Goal: Task Accomplishment & Management: Manage account settings

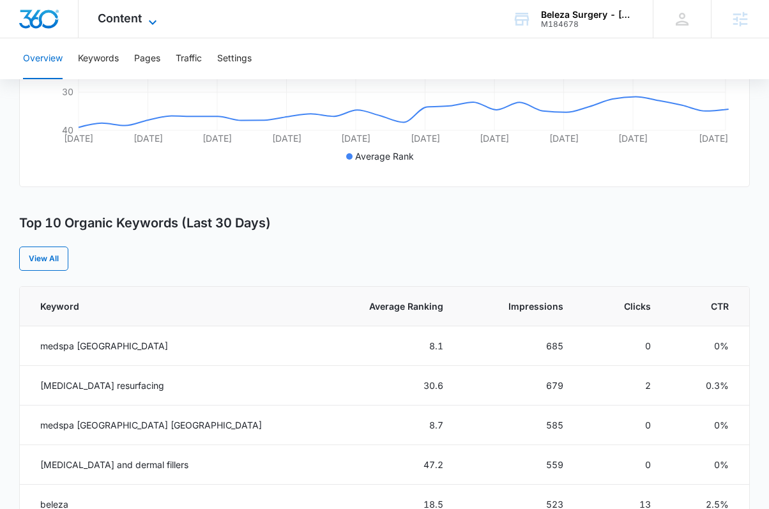
click at [130, 17] on span "Content" at bounding box center [120, 17] width 44 height 13
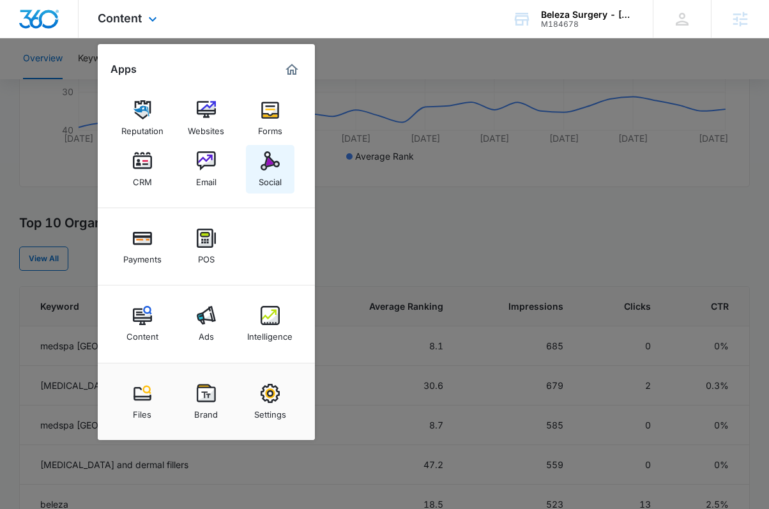
click at [288, 163] on link "Social" at bounding box center [270, 169] width 49 height 49
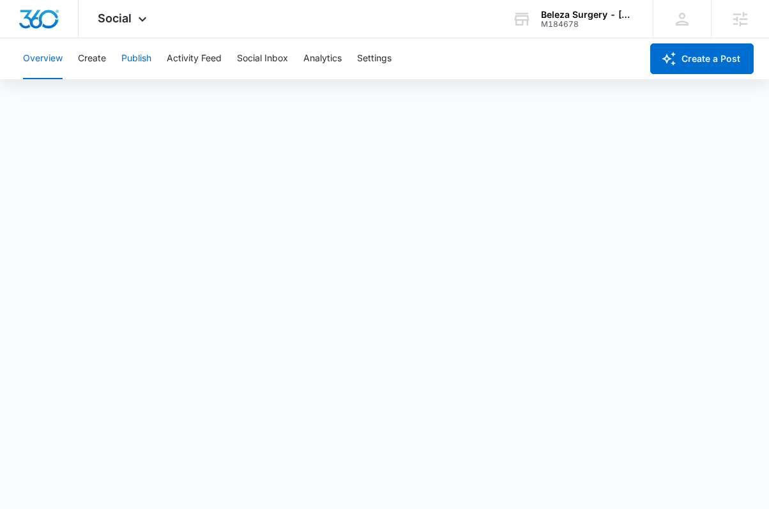
drag, startPoint x: 128, startPoint y: 59, endPoint x: 117, endPoint y: 59, distance: 10.9
click at [128, 59] on button "Publish" at bounding box center [136, 58] width 30 height 41
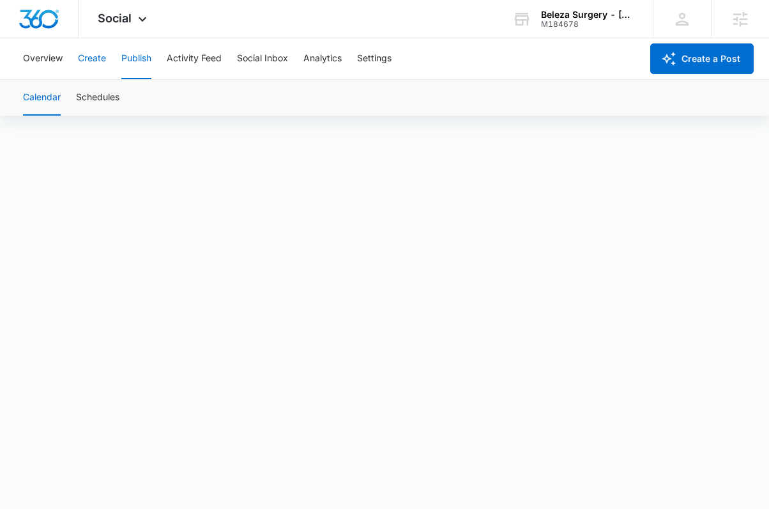
click at [98, 50] on button "Create" at bounding box center [92, 58] width 28 height 41
drag, startPoint x: 114, startPoint y: 94, endPoint x: 116, endPoint y: 103, distance: 9.1
click at [114, 94] on button "Approvals" at bounding box center [124, 98] width 43 height 36
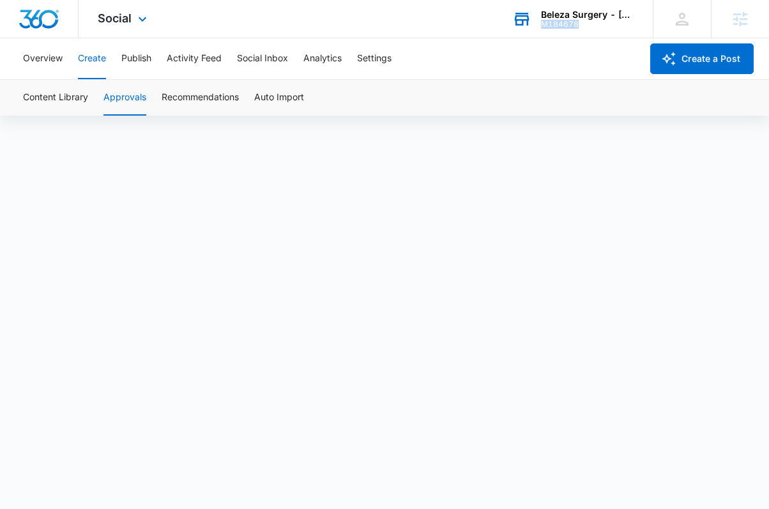
drag, startPoint x: 587, startPoint y: 22, endPoint x: 542, endPoint y: 25, distance: 44.8
click at [542, 25] on div "M184678" at bounding box center [587, 24] width 93 height 9
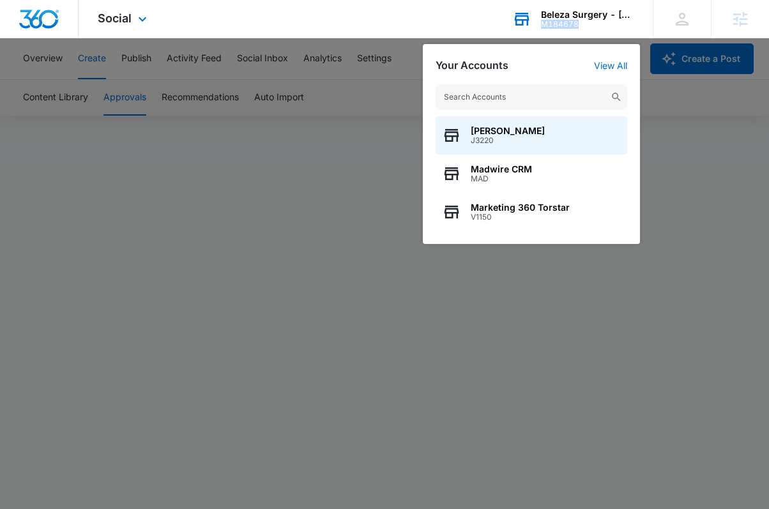
copy div "M184678"
drag, startPoint x: 542, startPoint y: 25, endPoint x: 578, endPoint y: 20, distance: 36.1
click at [578, 20] on div "M184678" at bounding box center [587, 24] width 93 height 9
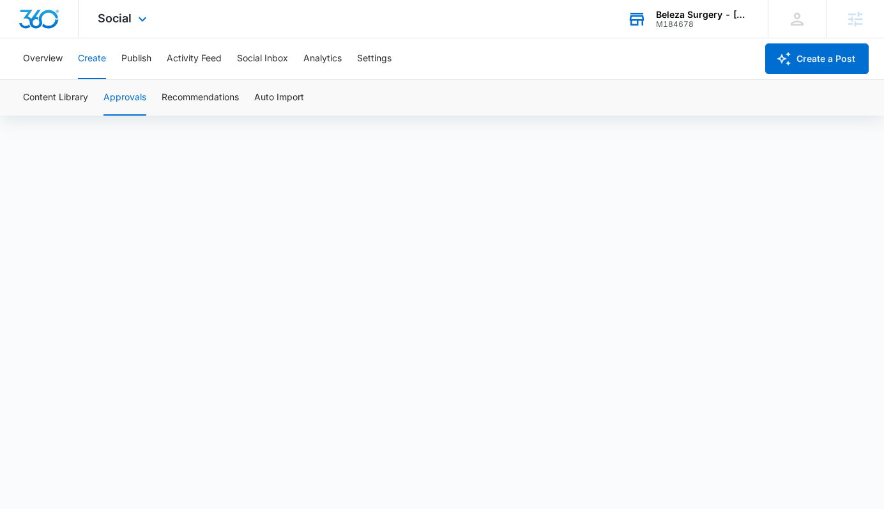
click at [712, 17] on div "Beleza Surgery - [GEOGRAPHIC_DATA]" at bounding box center [702, 15] width 93 height 10
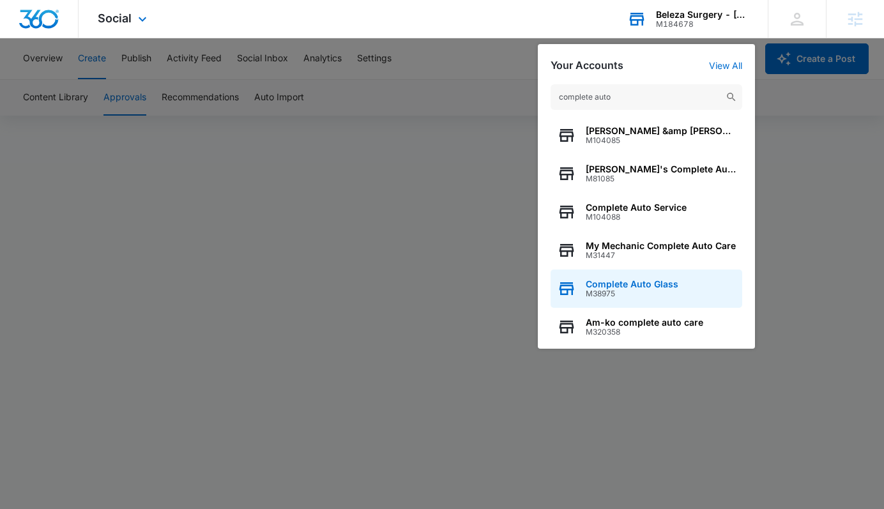
type input "complete auto"
click at [643, 296] on span "M38975" at bounding box center [631, 293] width 93 height 9
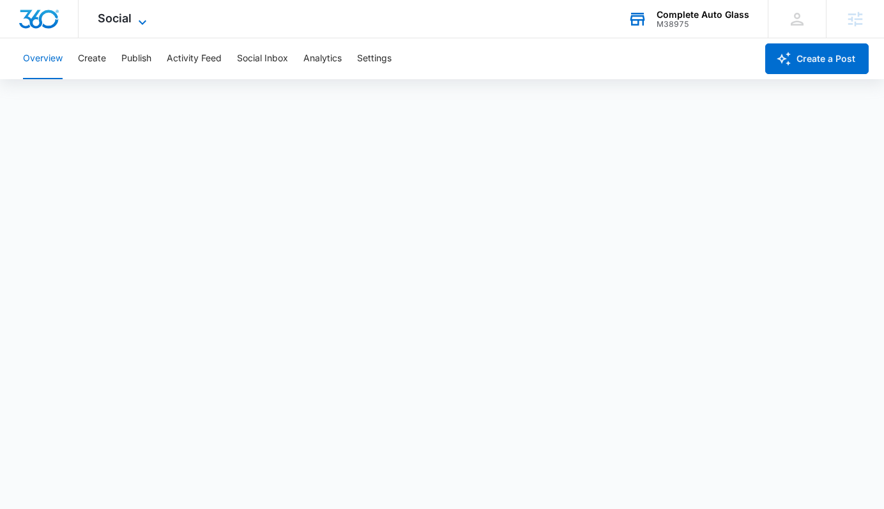
click at [120, 20] on span "Social" at bounding box center [115, 17] width 34 height 13
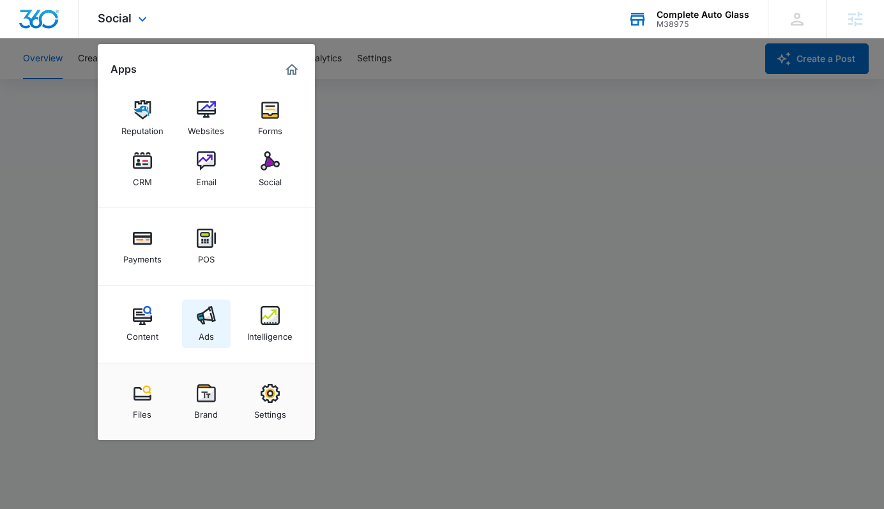
click at [201, 327] on div "Ads" at bounding box center [206, 333] width 15 height 17
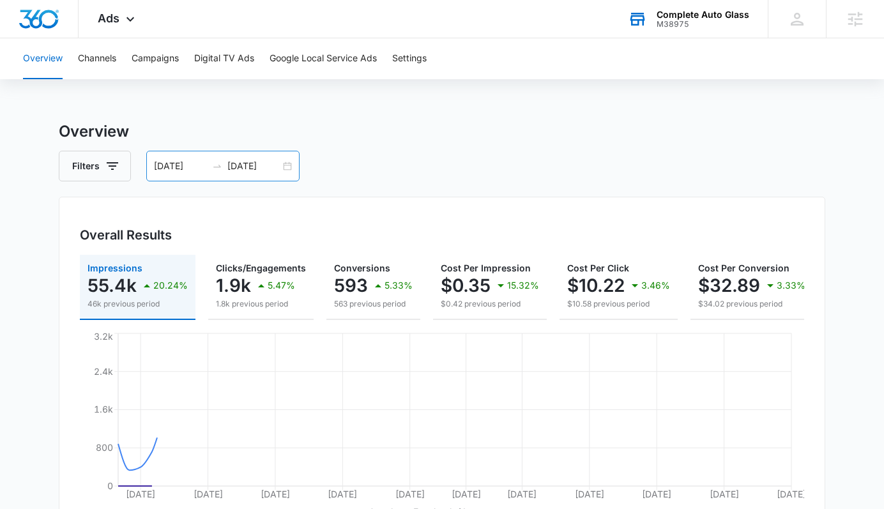
click at [288, 167] on div "[DATE] [DATE]" at bounding box center [222, 166] width 153 height 31
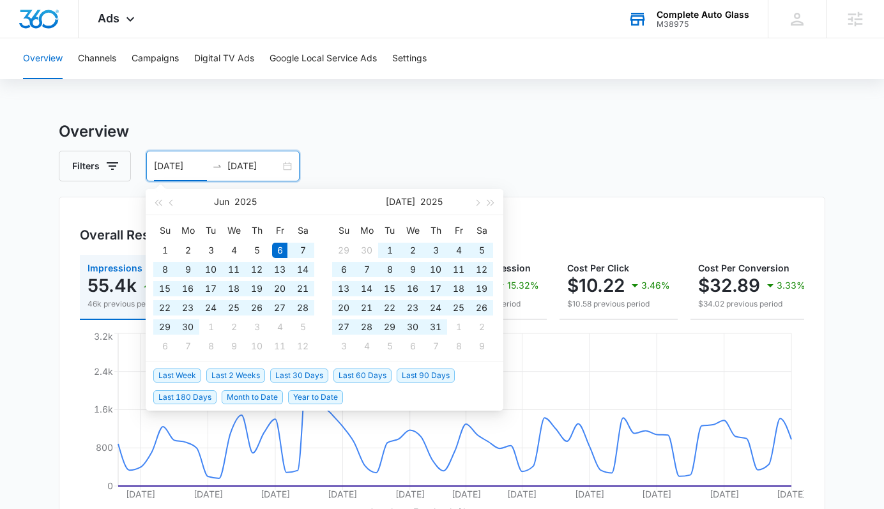
click at [266, 371] on li "Last 2 Weeks" at bounding box center [238, 375] width 64 height 22
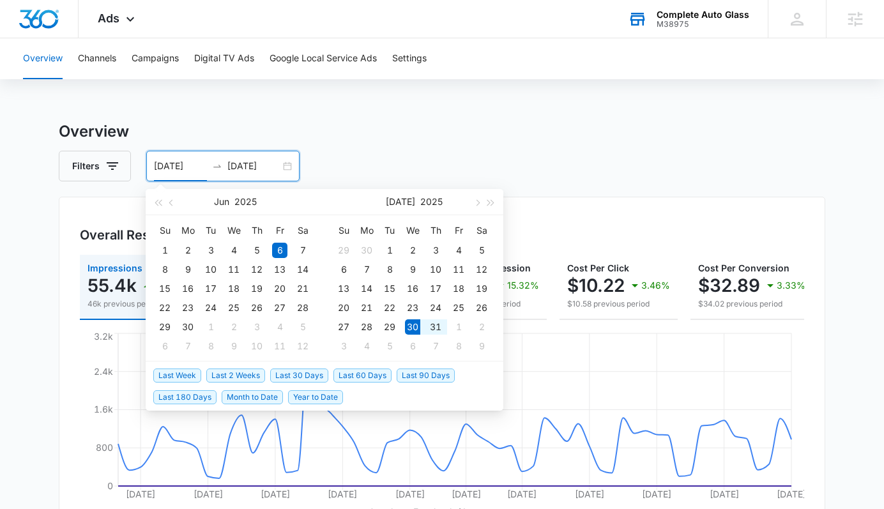
click at [248, 373] on span "Last 2 Weeks" at bounding box center [235, 375] width 59 height 14
type input "[DATE]"
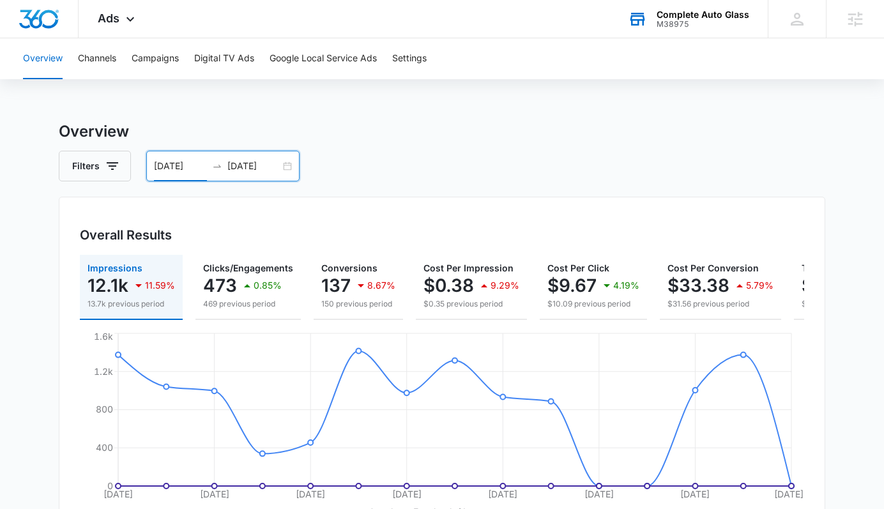
click at [280, 165] on div "[DATE] [DATE]" at bounding box center [222, 166] width 153 height 31
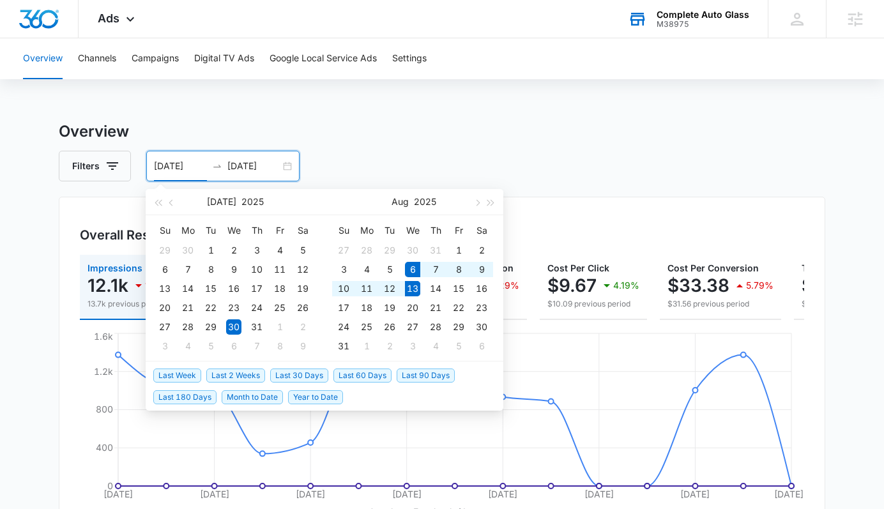
click at [184, 372] on span "Last Week" at bounding box center [177, 375] width 48 height 14
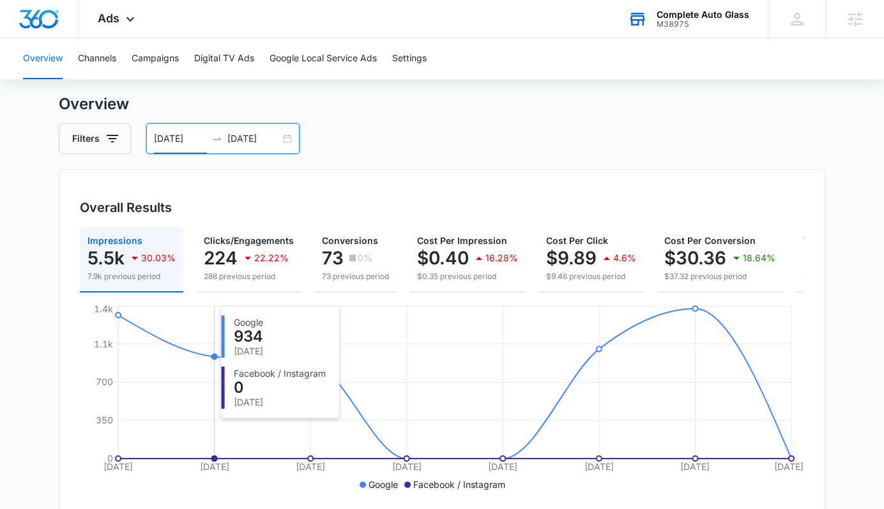
scroll to position [27, 0]
click at [285, 137] on div "[DATE] [DATE]" at bounding box center [222, 139] width 153 height 31
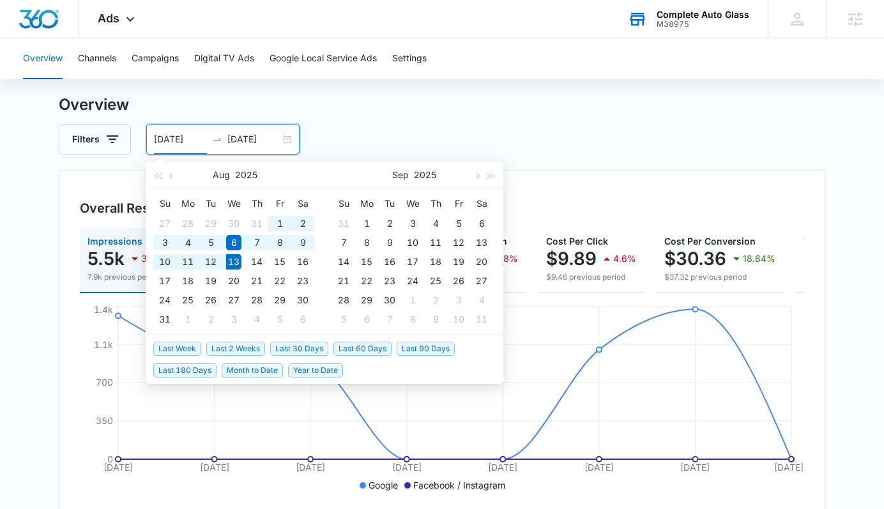
click at [253, 350] on span "Last 2 Weeks" at bounding box center [235, 349] width 59 height 14
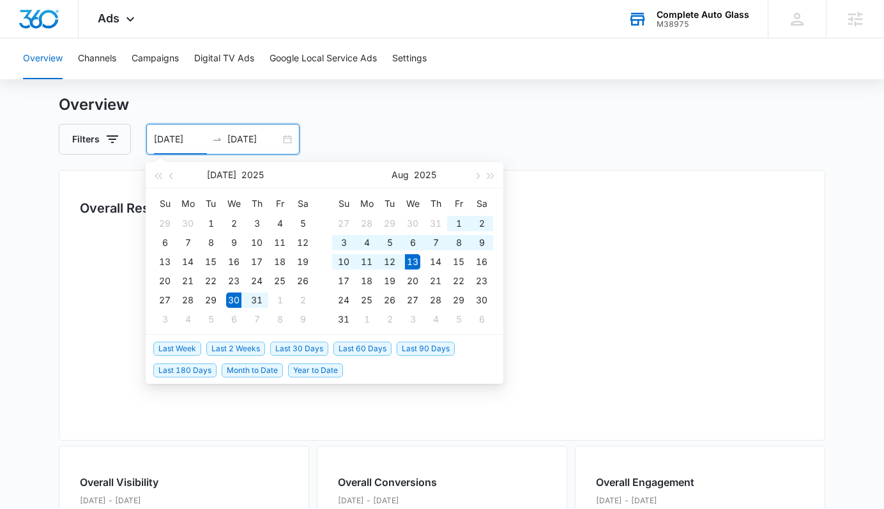
type input "[DATE]"
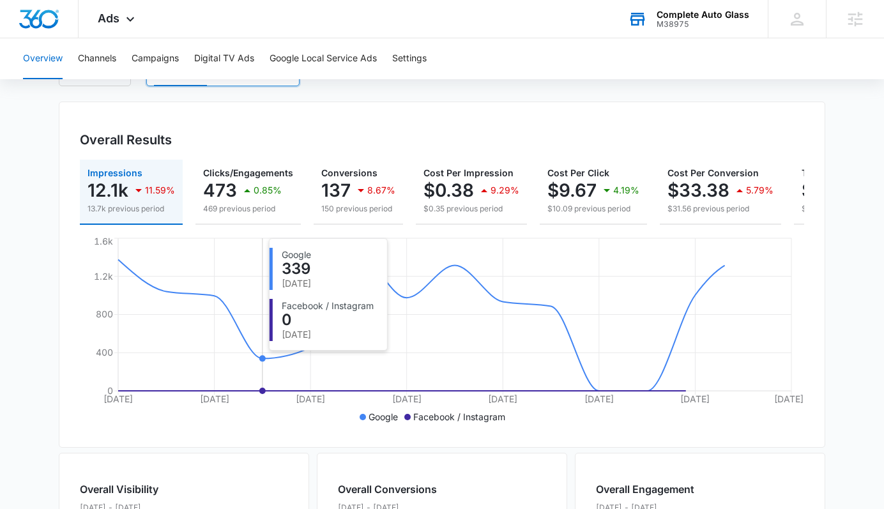
scroll to position [137, 0]
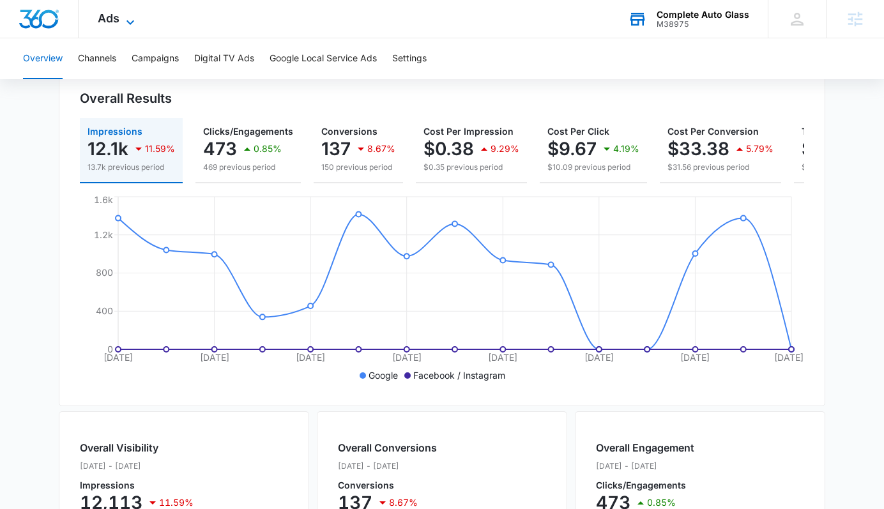
drag, startPoint x: 91, startPoint y: 19, endPoint x: 102, endPoint y: 20, distance: 10.9
click at [93, 20] on div "Ads Apps Reputation Websites Forms CRM Email Social Payments POS Content Ads In…" at bounding box center [118, 19] width 79 height 38
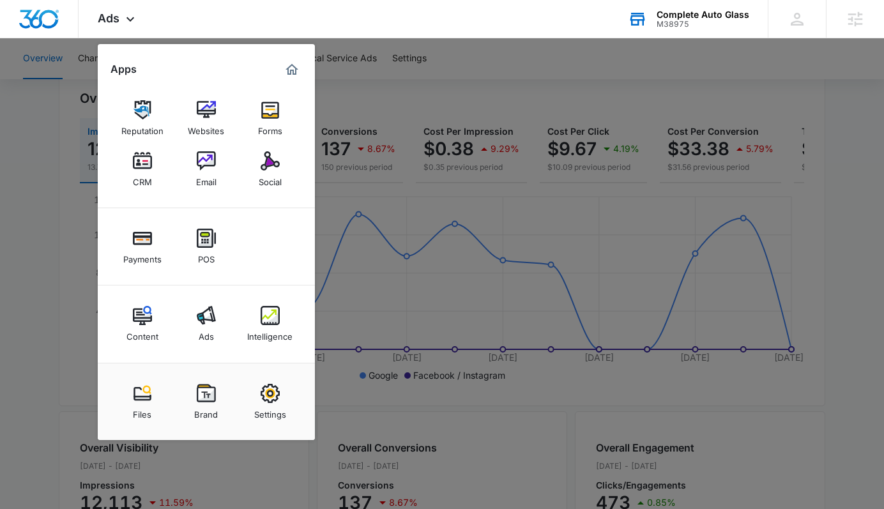
click at [271, 400] on img at bounding box center [269, 393] width 19 height 19
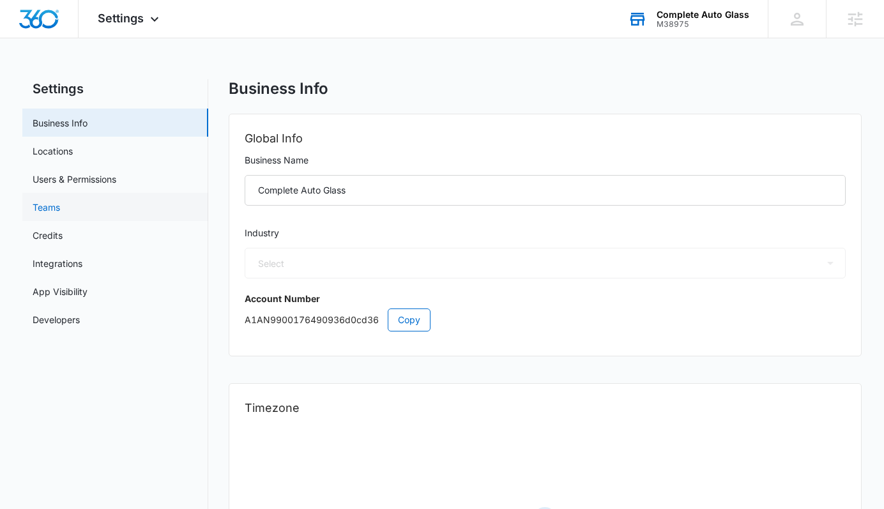
select select "44"
select select "US"
select select "America/[GEOGRAPHIC_DATA]"
click at [63, 229] on link "Credits" at bounding box center [48, 235] width 30 height 13
